Goal: Information Seeking & Learning: Learn about a topic

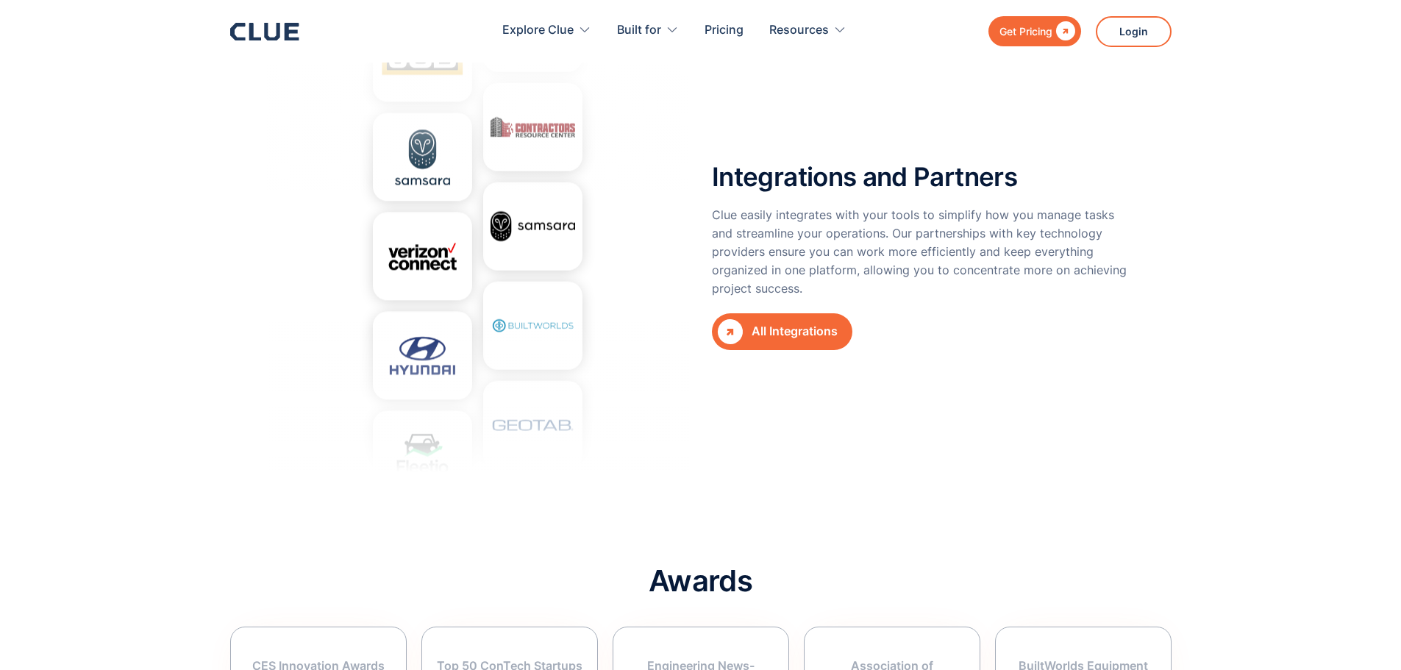
scroll to position [5149, 0]
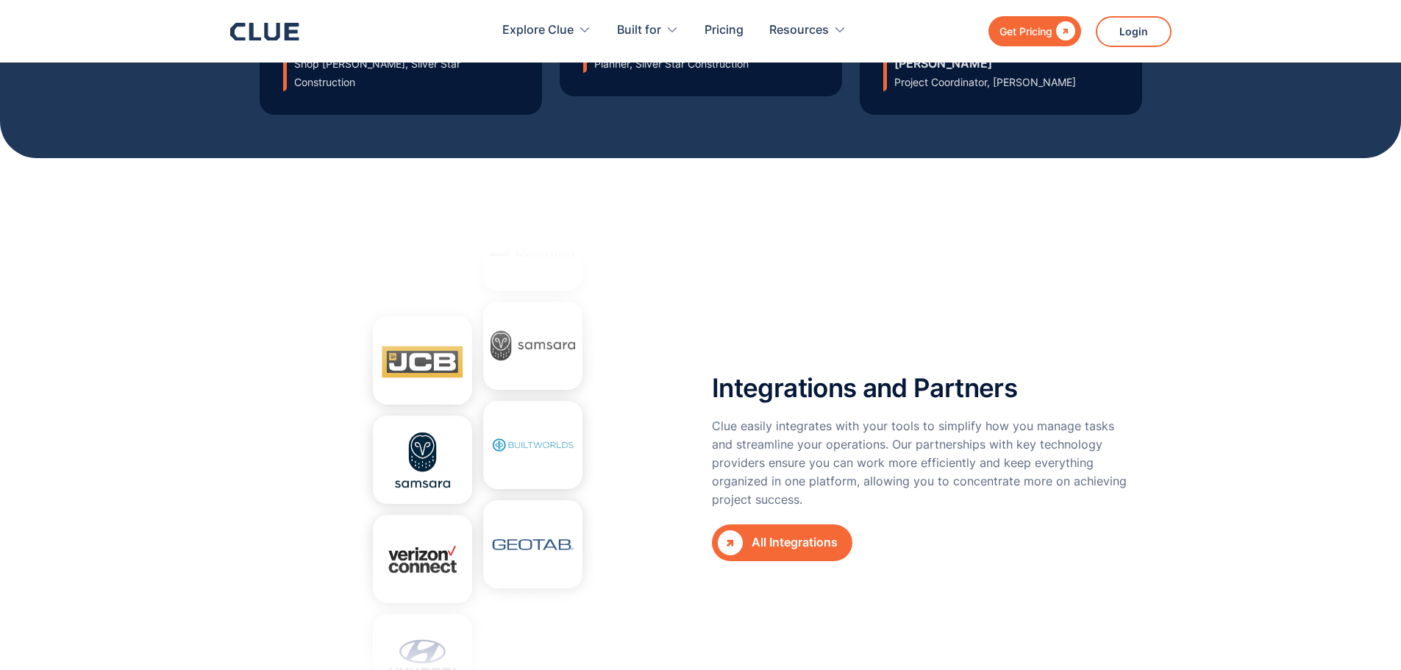
click at [768, 485] on div "Integrations and Partners Clue easily integrates with your tools to simplify ho…" at bounding box center [923, 466] width 423 height 441
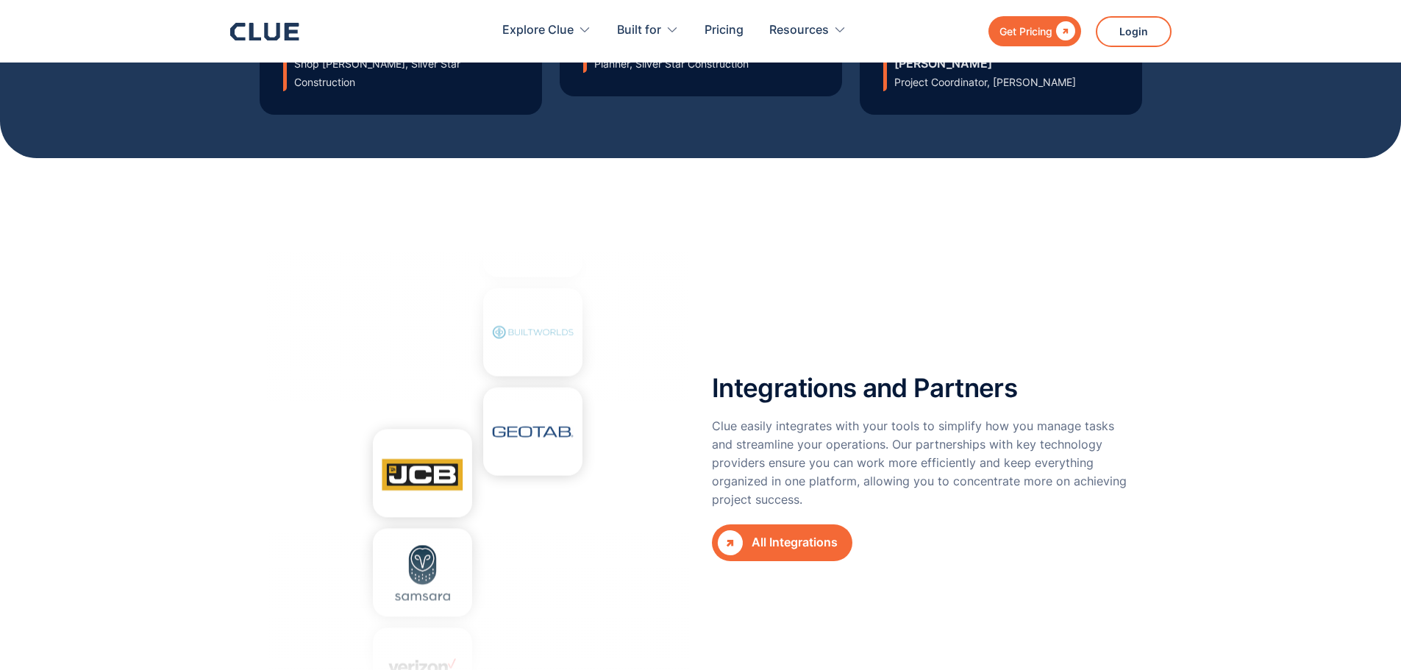
click at [772, 533] on div "All Integrations" at bounding box center [795, 542] width 86 height 18
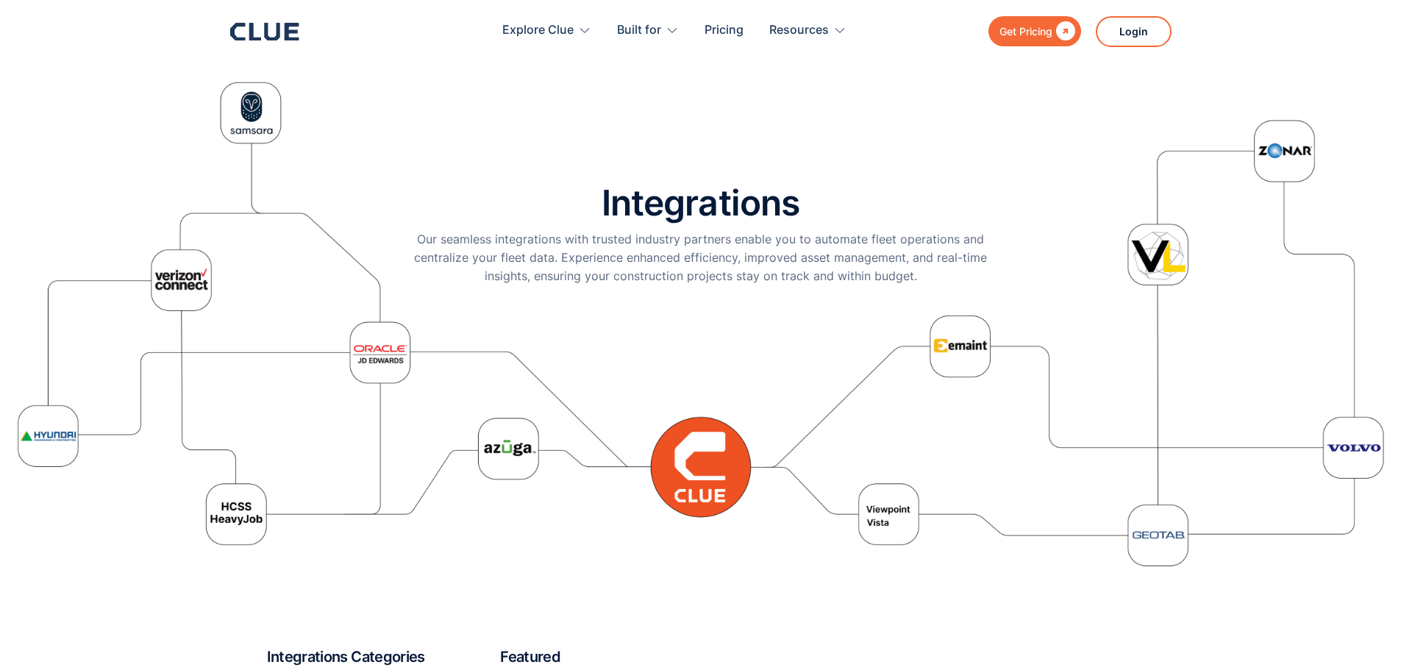
click at [795, 384] on div "Integrations Our seamless integrations with trusted industry partners enable yo…" at bounding box center [701, 324] width 1372 height 500
click at [1151, 268] on div "Integrations Our seamless integrations with trusted industry partners enable yo…" at bounding box center [701, 324] width 1372 height 500
